Goal: Task Accomplishment & Management: Manage account settings

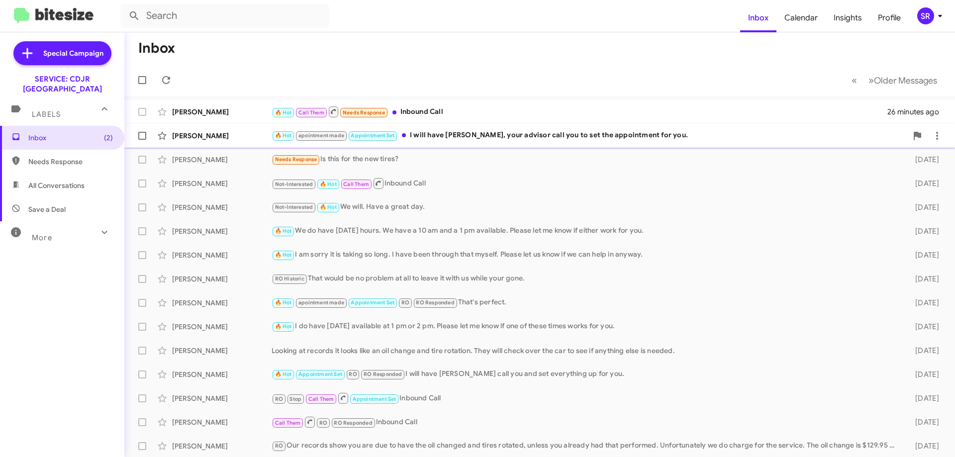
click at [422, 139] on div "🔥 Hot apointment made Appointment Set I will have [PERSON_NAME], your advisor c…" at bounding box center [590, 135] width 636 height 11
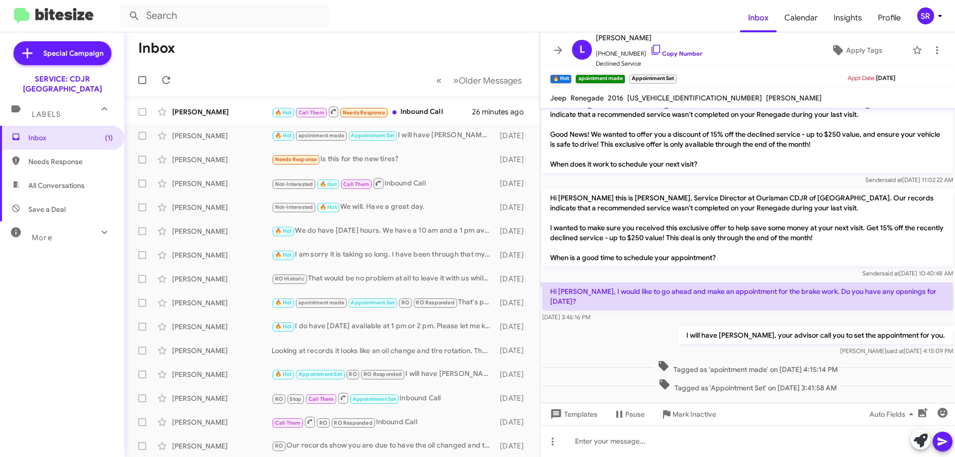
scroll to position [21, 0]
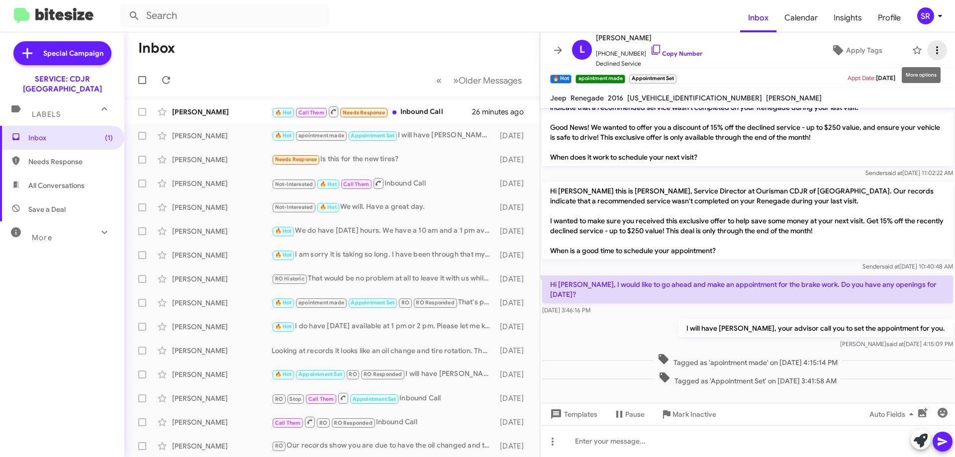
click at [931, 53] on icon at bounding box center [937, 50] width 12 height 12
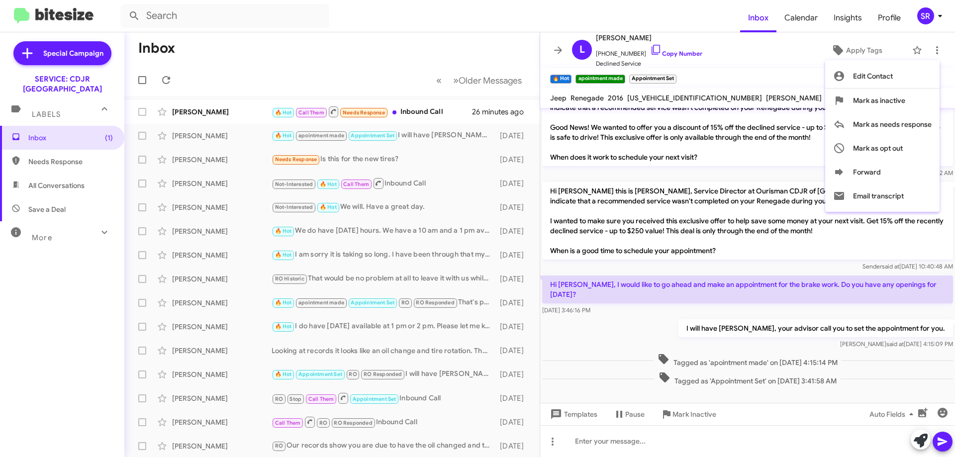
click at [787, 80] on div at bounding box center [477, 228] width 955 height 457
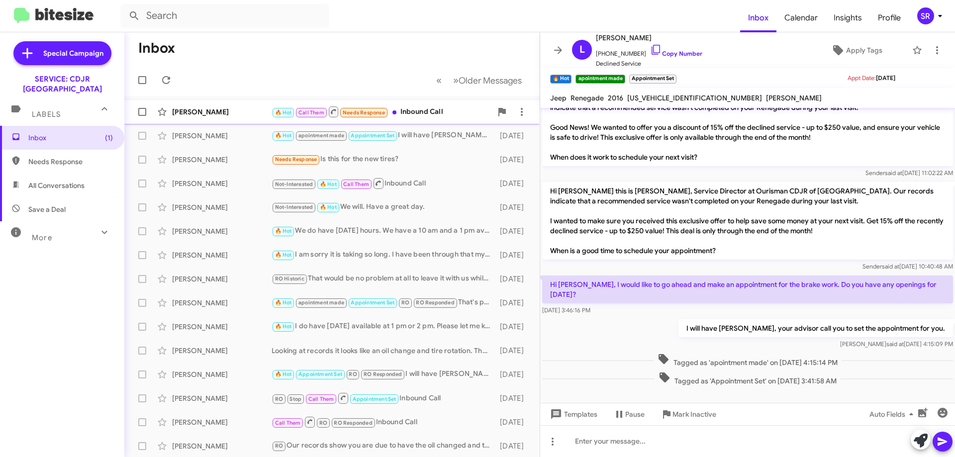
click at [400, 115] on div "🔥 Hot Call Them Needs Response Inbound Call" at bounding box center [382, 111] width 220 height 12
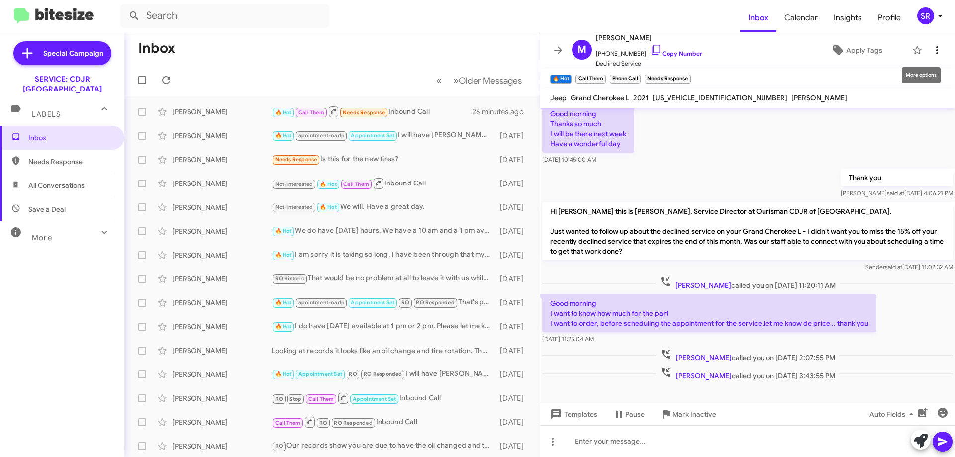
click at [931, 50] on icon at bounding box center [937, 50] width 12 height 12
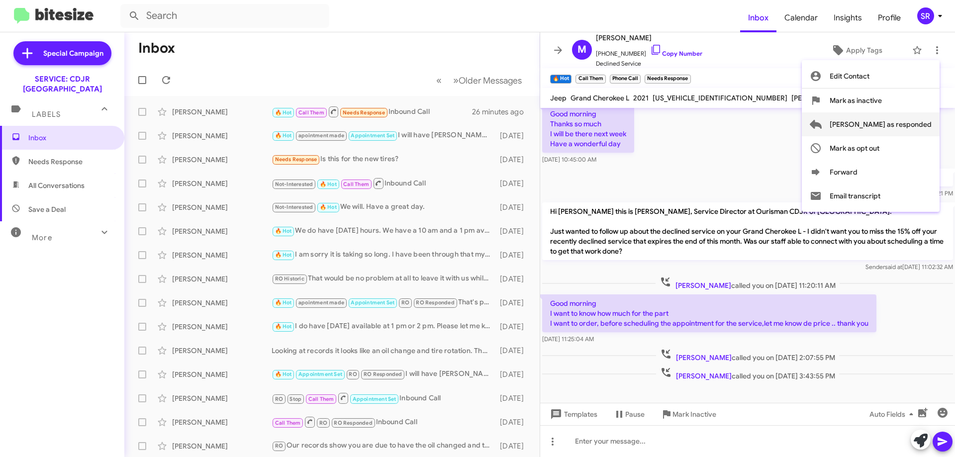
click at [893, 127] on span "[PERSON_NAME] as responded" at bounding box center [881, 124] width 102 height 24
